Goal: Communication & Community: Ask a question

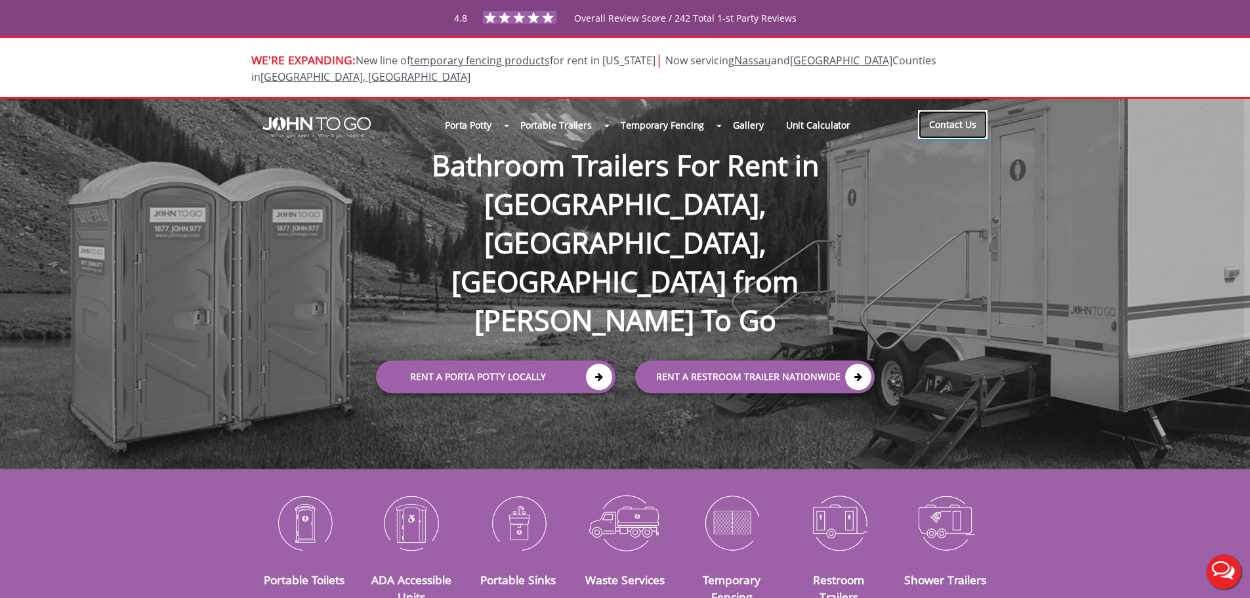
click at [961, 114] on link "Contact Us" at bounding box center [953, 124] width 70 height 29
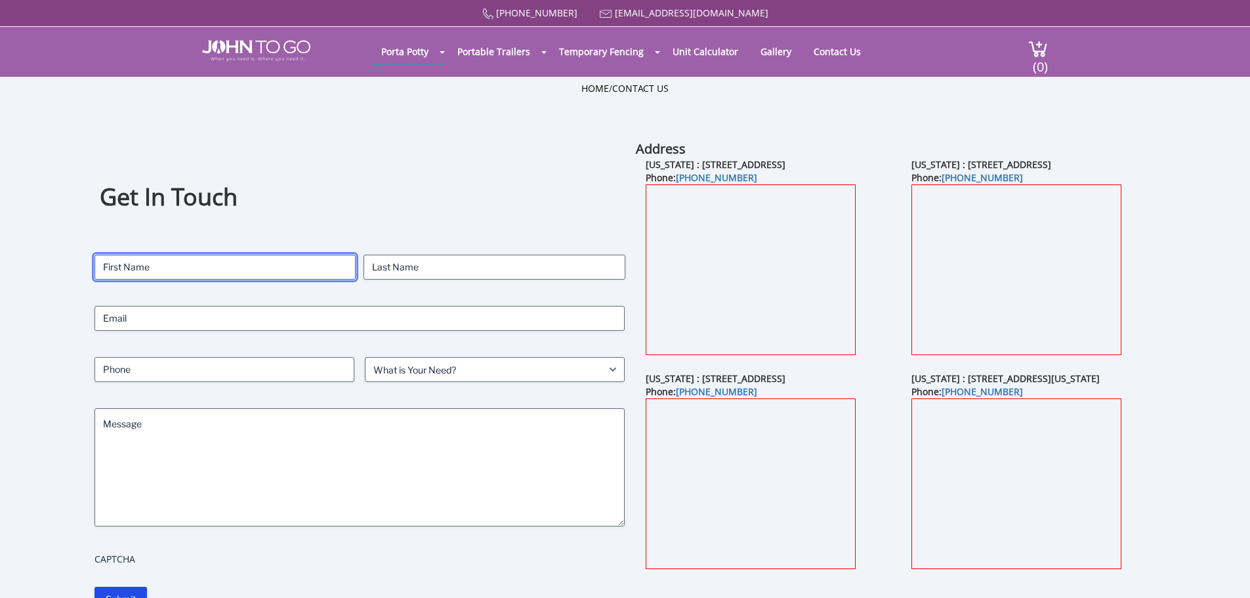
click at [228, 257] on input "First" at bounding box center [224, 267] width 261 height 25
click at [226, 262] on input "First" at bounding box center [224, 267] width 261 height 25
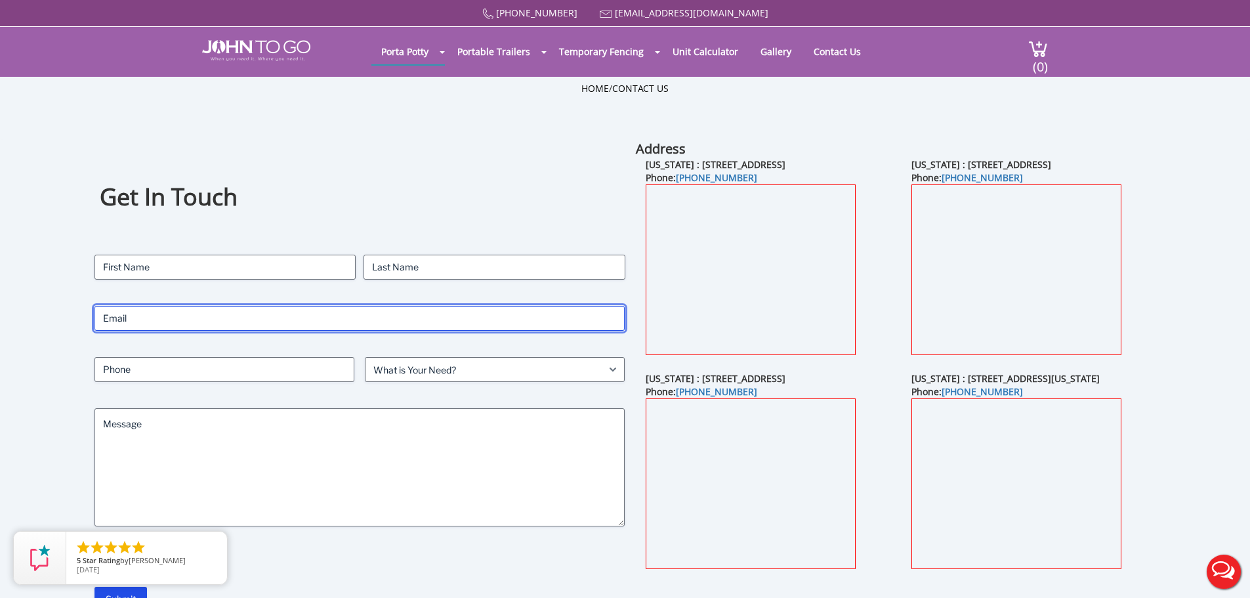
click at [187, 321] on input "Email" at bounding box center [359, 318] width 531 height 25
type input "john@jdacompanies.com"
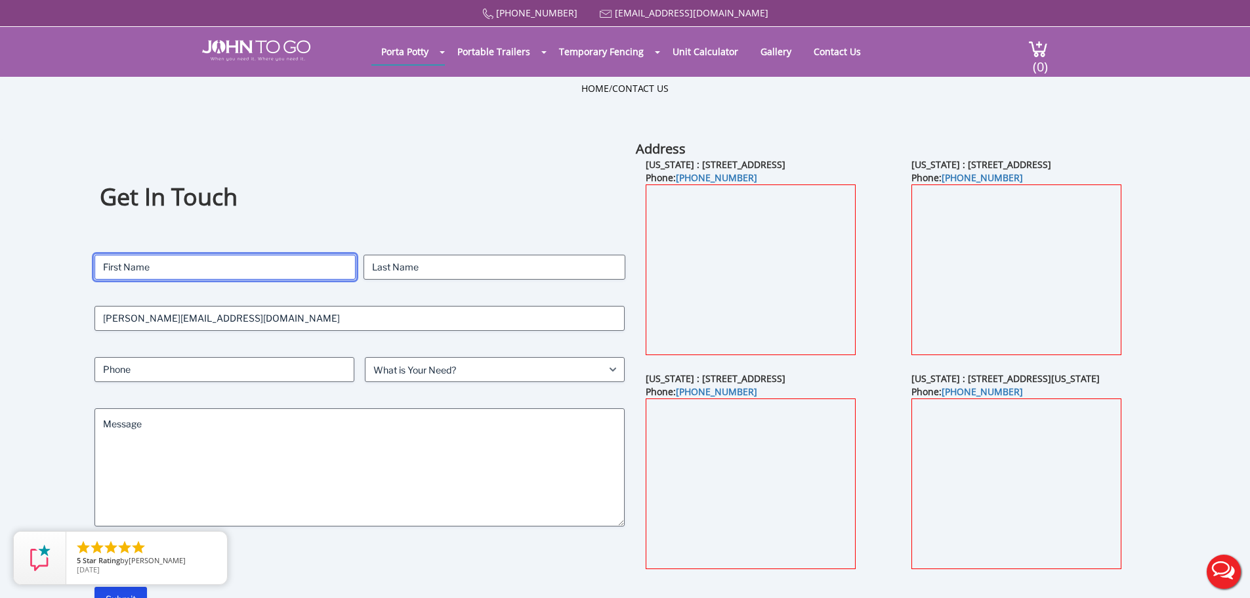
type input "John"
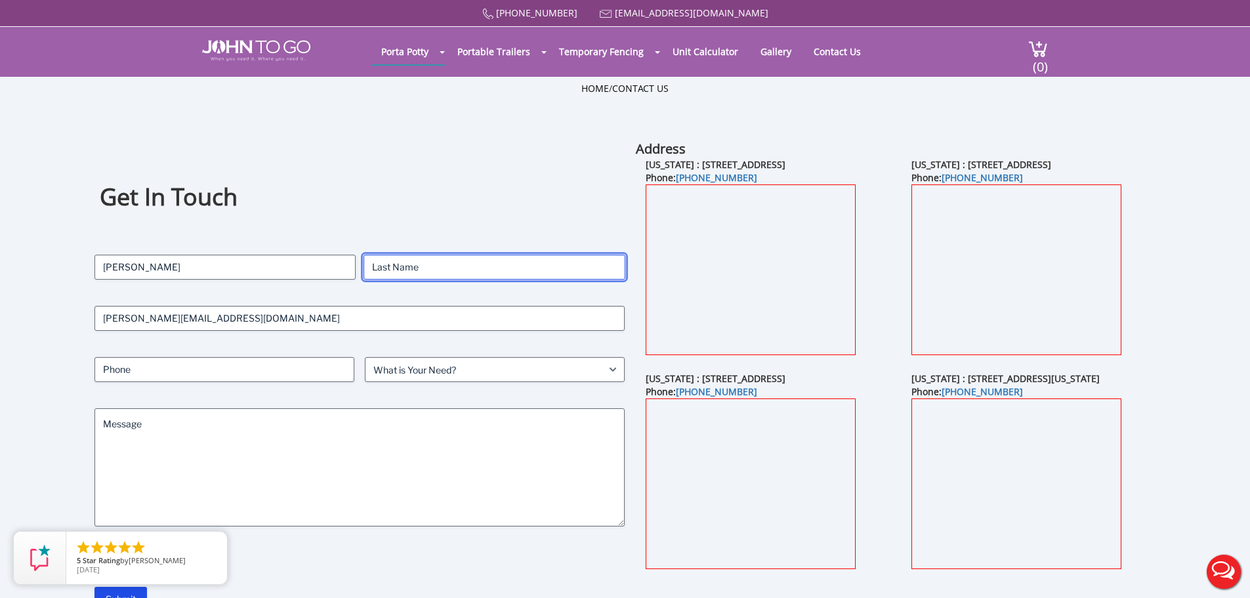
type input "Arwood"
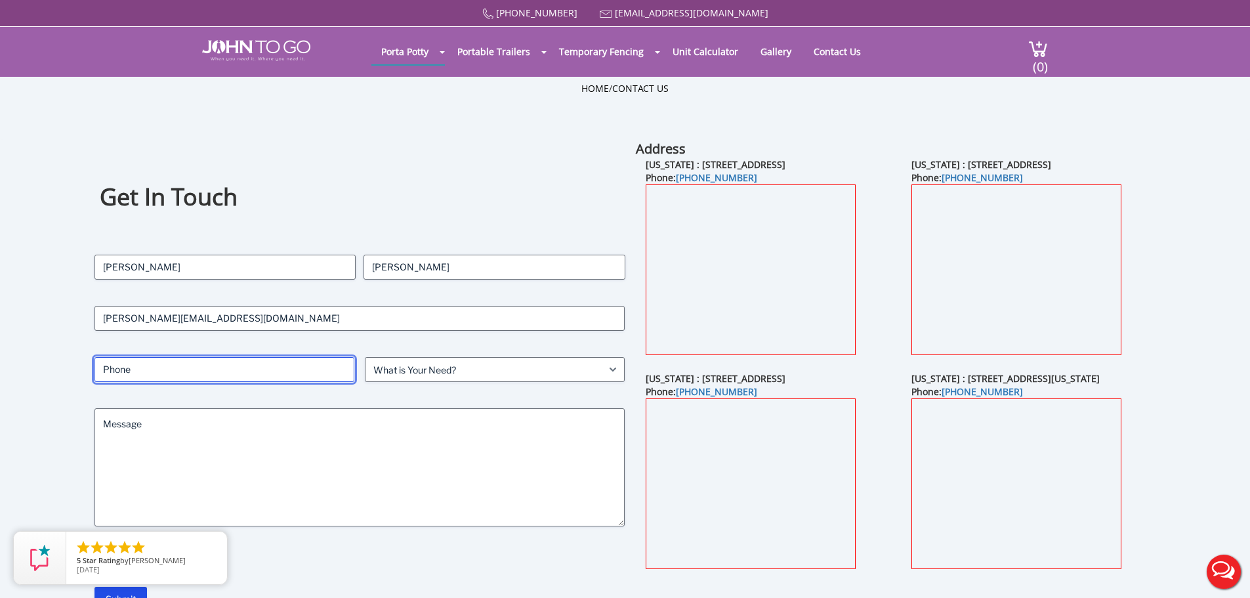
type input "9043057534"
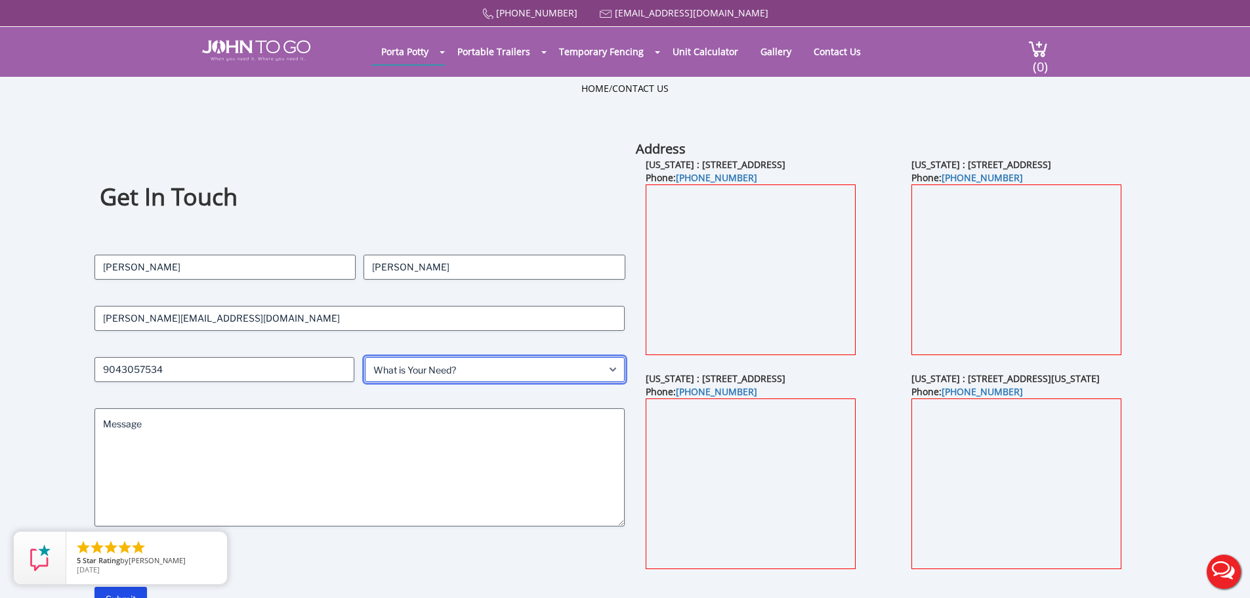
click at [428, 373] on select "What is Your Need? Business Residential Government Event" at bounding box center [495, 369] width 260 height 25
select select "Business"
click at [365, 357] on select "What is Your Need? Business Residential Government Event" at bounding box center [495, 369] width 260 height 25
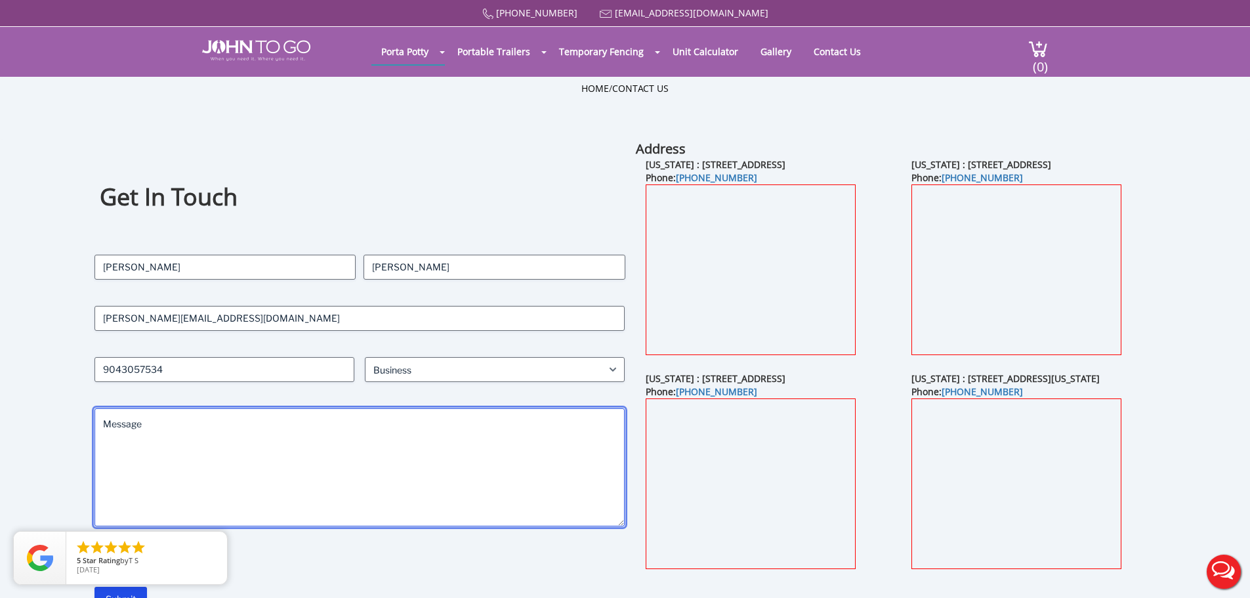
click at [235, 419] on textarea "Message" at bounding box center [359, 467] width 531 height 118
paste textarea "Hello, I'm reaching out because we've just launched a new service for portable …"
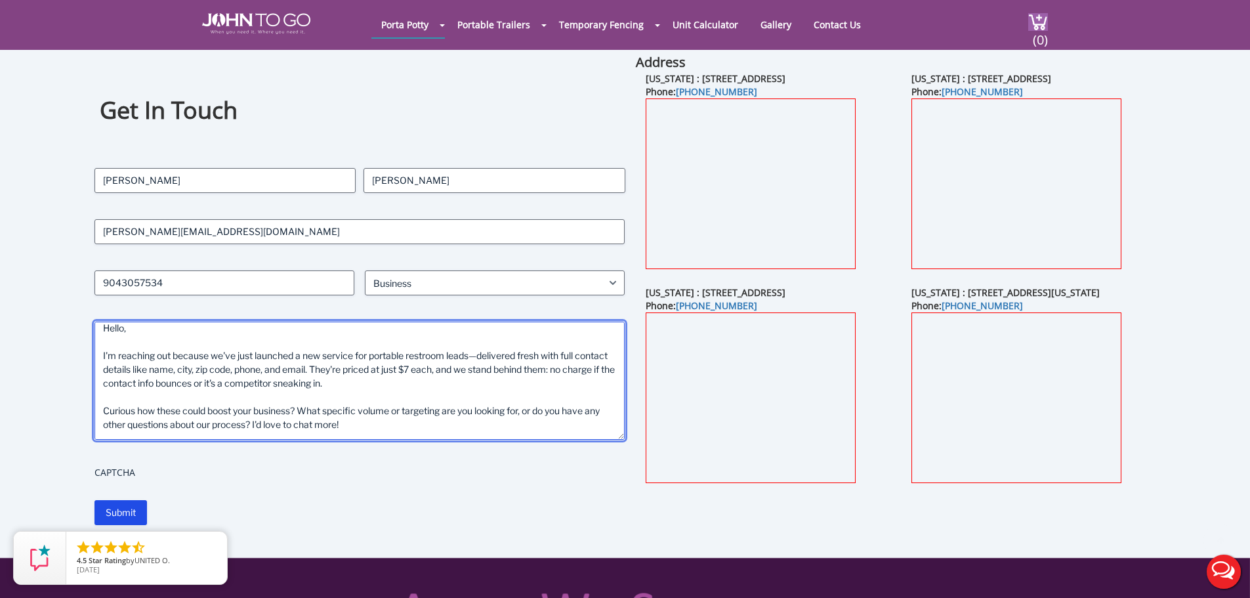
scroll to position [131, 0]
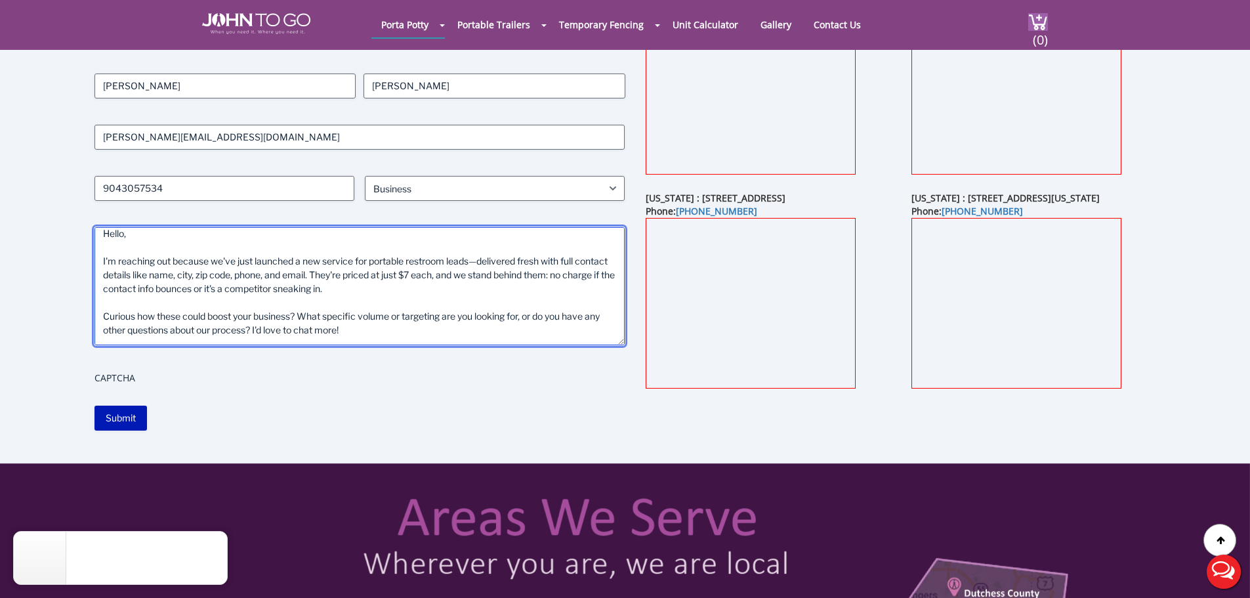
type textarea "Hello, I'm reaching out because we've just launched a new service for portable …"
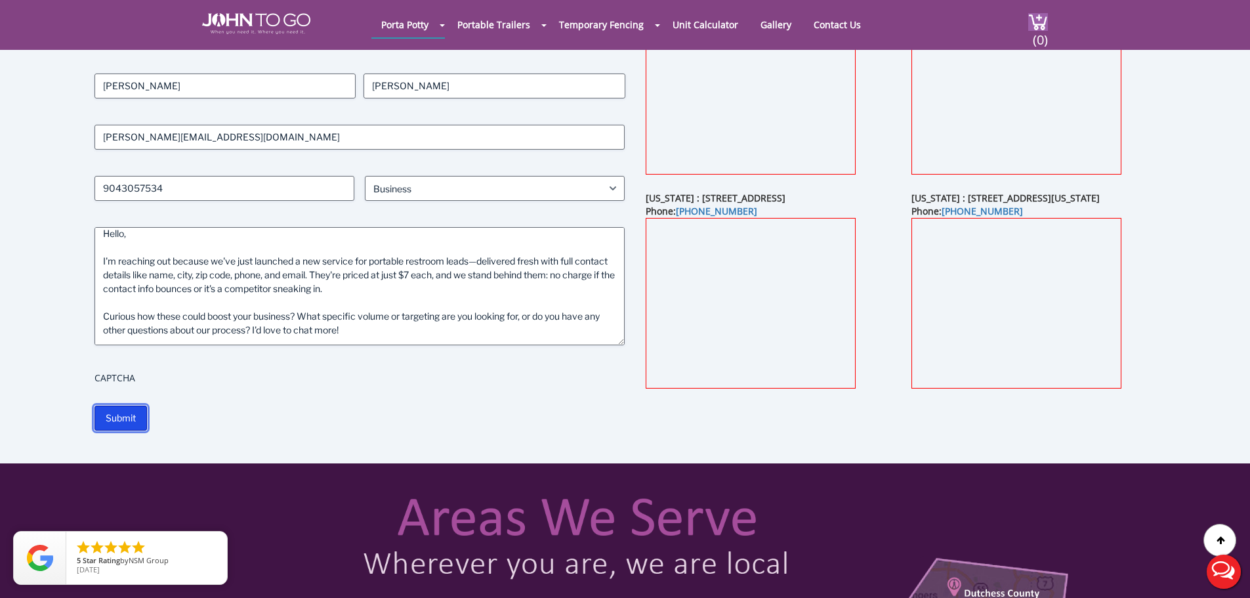
click at [121, 415] on input "Submit" at bounding box center [120, 417] width 52 height 25
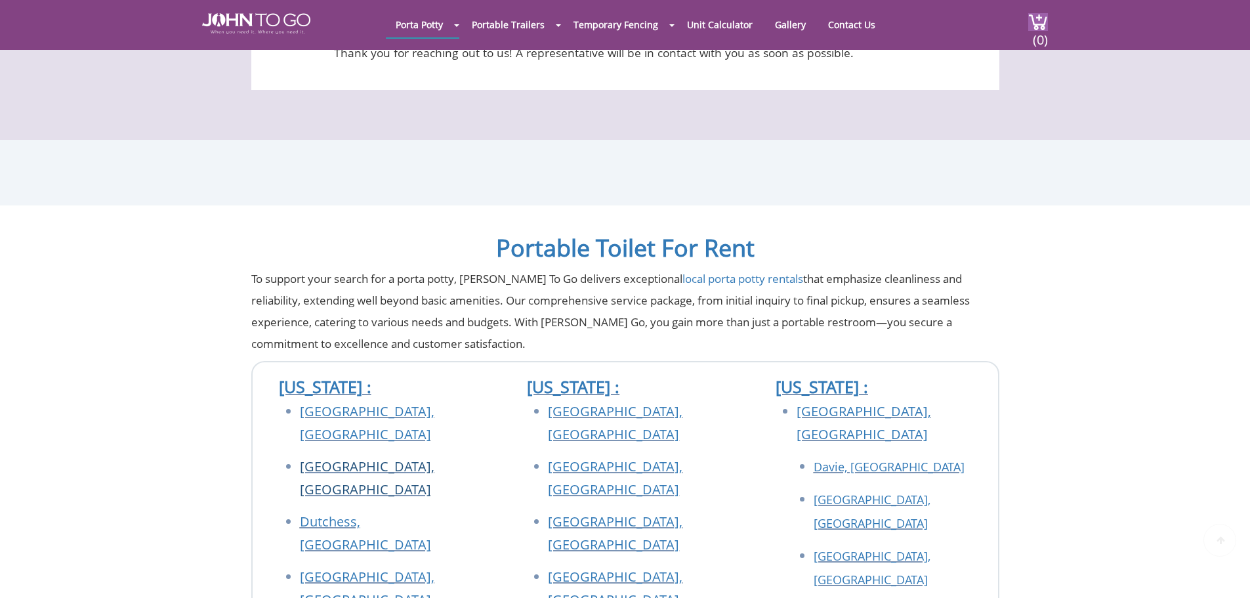
scroll to position [197, 0]
